Goal: Task Accomplishment & Management: Manage account settings

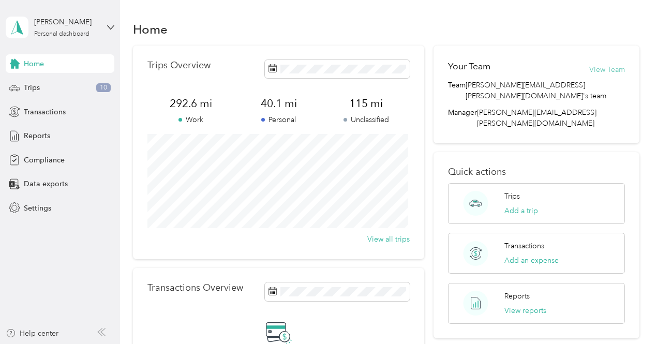
click at [589, 70] on button "View Team" at bounding box center [607, 69] width 36 height 11
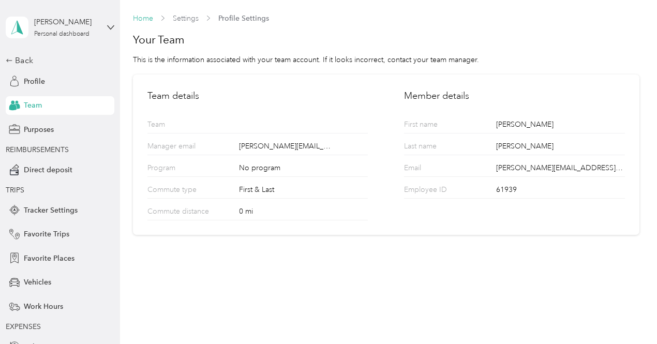
click at [148, 21] on link "Home" at bounding box center [143, 18] width 20 height 9
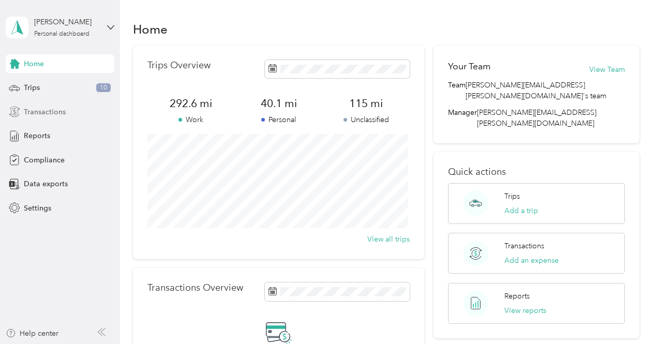
click at [54, 112] on span "Transactions" at bounding box center [45, 111] width 42 height 11
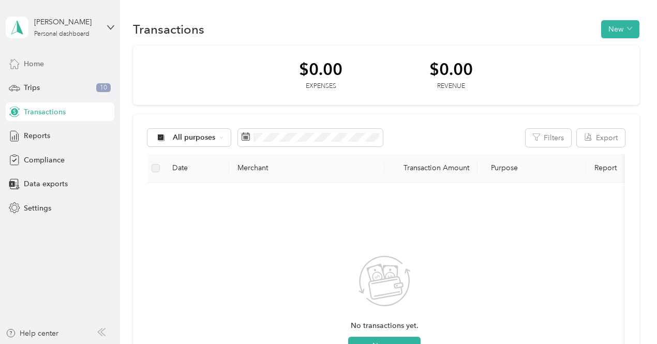
click at [71, 64] on div "Home" at bounding box center [60, 63] width 109 height 19
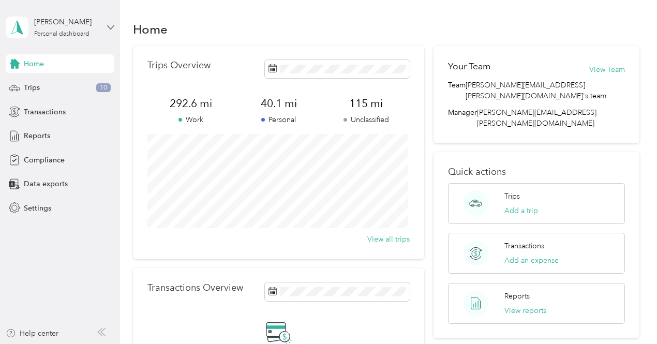
click at [108, 30] on icon at bounding box center [110, 27] width 7 height 7
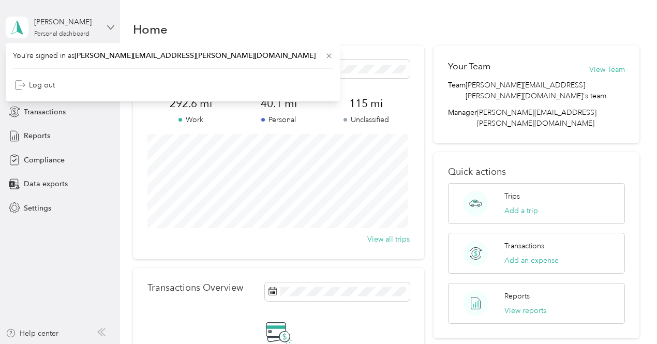
click at [110, 25] on icon at bounding box center [110, 27] width 7 height 7
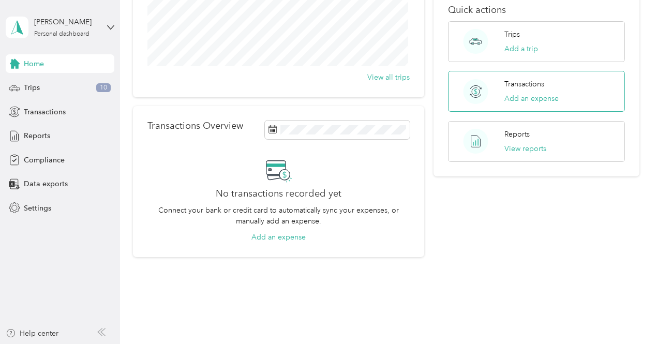
scroll to position [163, 0]
click at [41, 204] on span "Settings" at bounding box center [37, 208] width 27 height 11
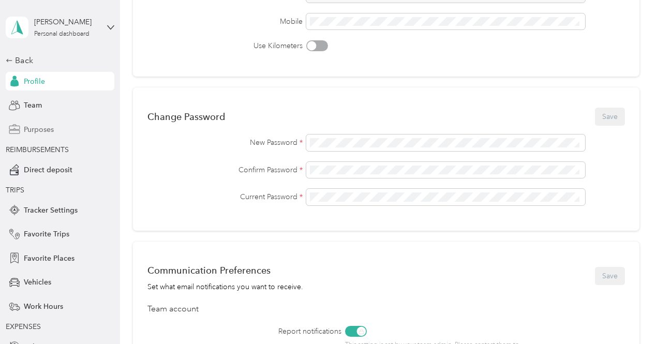
scroll to position [78, 0]
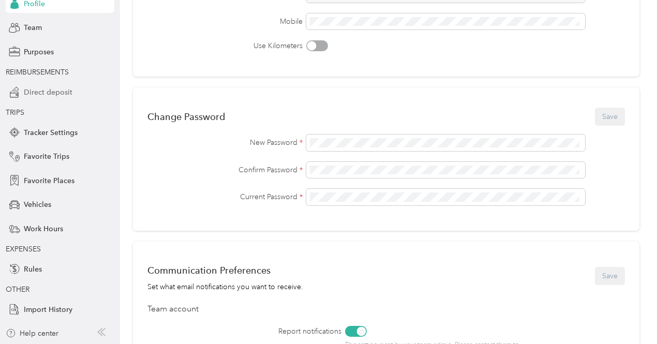
click at [50, 96] on span "Direct deposit" at bounding box center [48, 92] width 49 height 11
